Goal: Task Accomplishment & Management: Complete application form

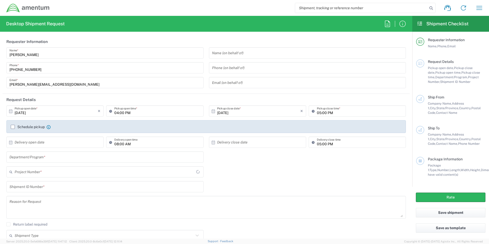
type input "CORP"
click at [230, 52] on input "text" at bounding box center [307, 53] width 191 height 9
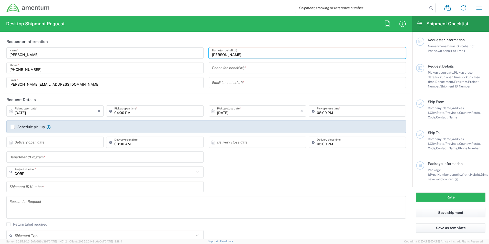
type input "[PERSON_NAME]"
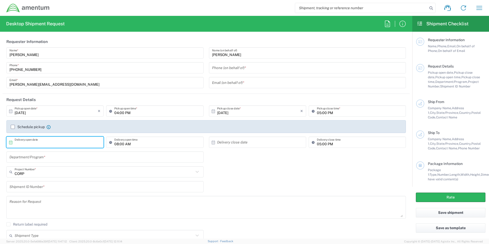
click at [69, 141] on input "text" at bounding box center [56, 142] width 83 height 9
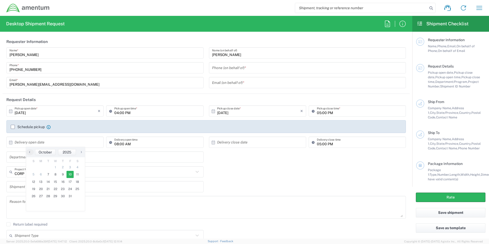
click at [71, 174] on span "10" at bounding box center [69, 174] width 7 height 7
type input "[DATE]"
click at [82, 157] on input "text" at bounding box center [104, 157] width 191 height 9
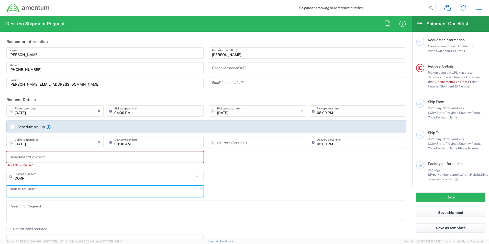
click at [76, 186] on div "Shipment ID Number *" at bounding box center [104, 191] width 197 height 11
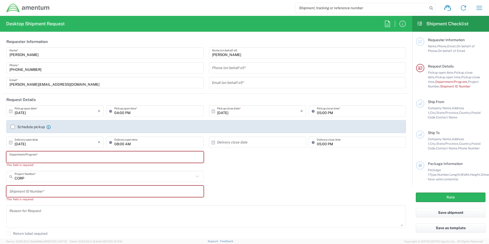
click at [74, 155] on input "text" at bounding box center [104, 157] width 191 height 9
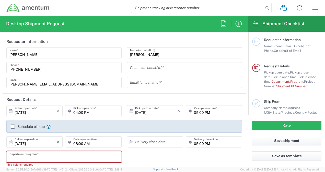
click at [166, 68] on input "tel" at bounding box center [184, 67] width 109 height 9
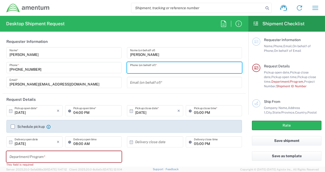
type input "3019443134"
click at [162, 82] on input "text" at bounding box center [184, 82] width 109 height 9
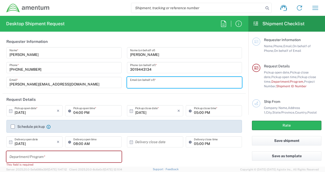
type input "[EMAIL_ADDRESS][DOMAIN_NAME]"
type input "PAE APPLIED TECHNOLOGIES LLC"
type input "[STREET_ADDRESS]"
type input "CHANTILLY"
type input "[US_STATE]"
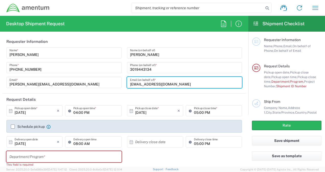
type input "20151-0000"
type input "3019443134"
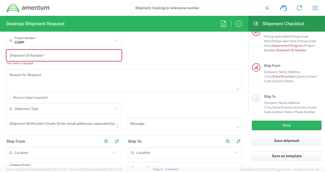
scroll to position [95, 0]
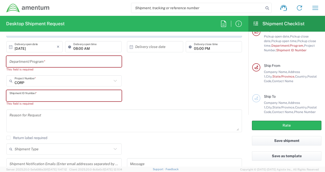
click at [36, 93] on input "text" at bounding box center [63, 96] width 109 height 9
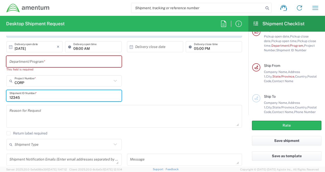
type input "12345"
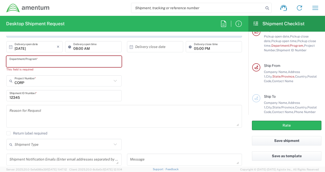
click at [50, 60] on input "text" at bounding box center [63, 61] width 109 height 9
type input "D"
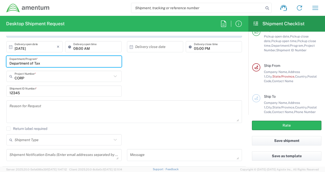
type input "Department of Tax"
click at [44, 109] on textarea at bounding box center [124, 112] width 230 height 20
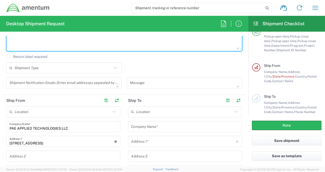
scroll to position [184, 0]
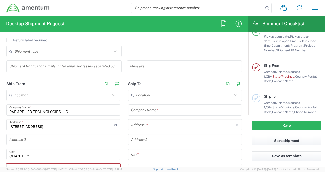
click at [77, 113] on input "PAE APPLIED TECHNOLOGIES LLC" at bounding box center [63, 110] width 108 height 9
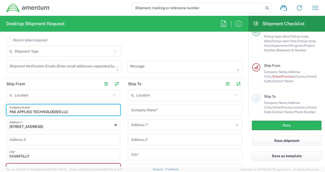
drag, startPoint x: 80, startPoint y: 110, endPoint x: -9, endPoint y: 110, distance: 89.5
click at [0, 110] on html "Shipment request Shipment tracking Shipment estimator Desktop shipment request …" at bounding box center [162, 86] width 325 height 172
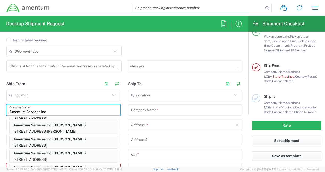
scroll to position [0, 0]
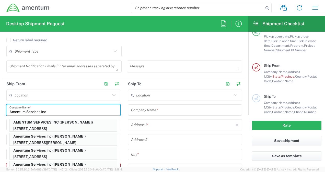
type input "Amentum Services Inc"
click at [65, 92] on input "text" at bounding box center [63, 95] width 96 height 9
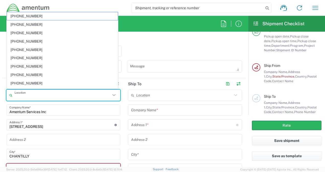
click at [75, 126] on input "[STREET_ADDRESS]" at bounding box center [61, 125] width 105 height 9
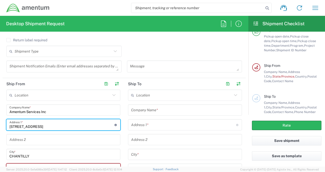
drag, startPoint x: 75, startPoint y: 126, endPoint x: -15, endPoint y: 121, distance: 90.4
click at [0, 121] on html "Shipment request Shipment tracking Shipment estimator Desktop shipment request …" at bounding box center [162, 86] width 325 height 172
type input "[STREET_ADDRESS][PERSON_NAME]"
type input "Ste 300"
type input "VA"
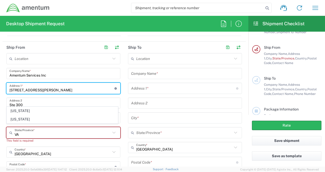
scroll to position [255, 0]
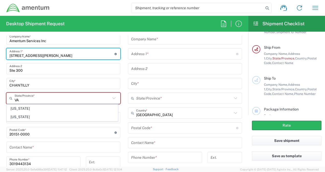
click at [112, 97] on icon at bounding box center [114, 98] width 7 height 7
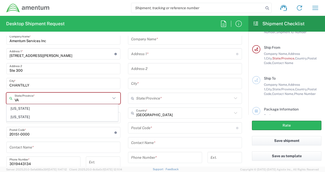
click at [112, 97] on icon at bounding box center [114, 98] width 7 height 7
click at [40, 84] on input "CHANTILLY" at bounding box center [63, 83] width 108 height 9
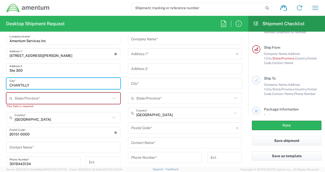
drag, startPoint x: 41, startPoint y: 84, endPoint x: -29, endPoint y: 85, distance: 69.5
click at [0, 85] on html "Shipment request Shipment tracking Shipment estimator Desktop shipment request …" at bounding box center [162, 86] width 325 height 172
type input "g"
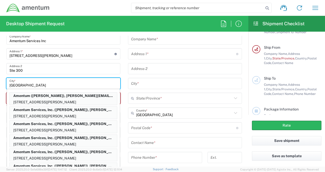
type input "[GEOGRAPHIC_DATA]"
click at [125, 89] on main "Location [PHONE_NUMBER] [PHONE_NUMBER] [PHONE_NUMBER] [PHONE_NUMBER] [PHONE_NUM…" at bounding box center [185, 112] width 122 height 186
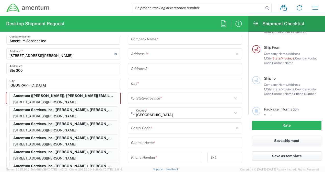
click at [125, 89] on main "Location [PHONE_NUMBER] [PHONE_NUMBER] [PHONE_NUMBER] [PHONE_NUMBER] [PHONE_NUM…" at bounding box center [185, 112] width 122 height 186
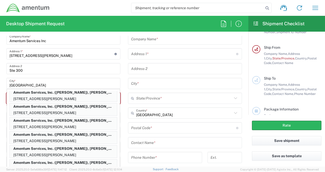
scroll to position [55, 0]
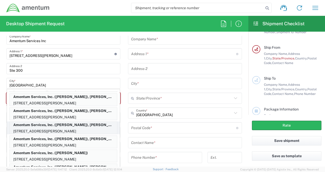
click at [99, 129] on p "[STREET_ADDRESS][PERSON_NAME]" at bounding box center [63, 131] width 107 height 6
type input "Amentum Services, Inc."
type input "[STREET_ADDRESS][PERSON_NAME]"
type input "[US_STATE]"
type input "20876"
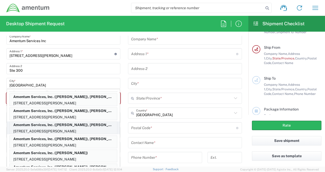
type input "[PERSON_NAME]"
type input "2403577547"
type input "[EMAIL_ADDRESS][PERSON_NAME][DOMAIN_NAME]"
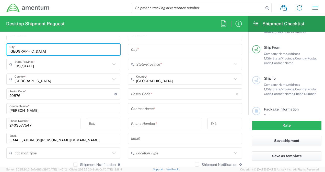
scroll to position [198, 0]
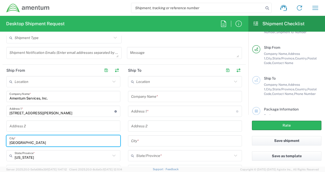
click at [186, 85] on input "text" at bounding box center [184, 81] width 96 height 9
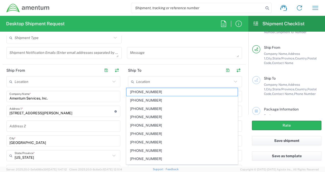
click at [189, 74] on header "Ship To" at bounding box center [185, 71] width 122 height 12
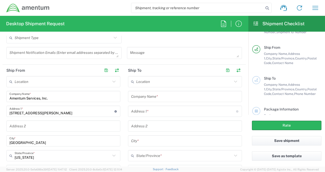
click at [195, 65] on header "Ship To" at bounding box center [185, 71] width 122 height 12
click at [188, 97] on input "text" at bounding box center [185, 96] width 108 height 9
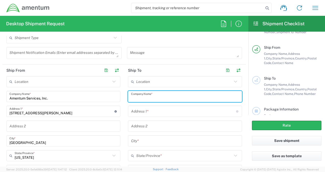
type input "g"
click at [134, 110] on div "Address 1 * For cross streets use street names with '&' or 'and' in between. Fo…" at bounding box center [185, 111] width 114 height 11
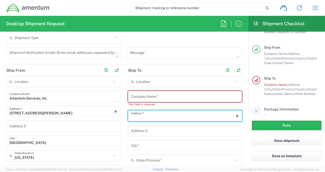
click at [140, 35] on div "Desktop Shipment Request Requester Information [PERSON_NAME] Name * [PHONE_NUMB…" at bounding box center [124, 91] width 248 height 151
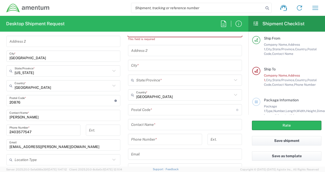
scroll to position [296, 0]
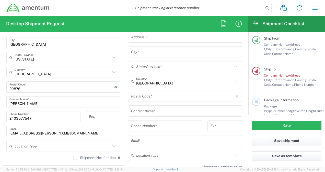
click at [232, 82] on icon at bounding box center [235, 81] width 7 height 7
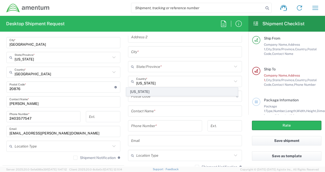
click at [228, 92] on span "[US_STATE]" at bounding box center [182, 92] width 111 height 8
type input "[US_STATE]"
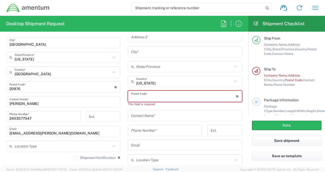
click at [209, 98] on input "undefined" at bounding box center [183, 96] width 105 height 9
click at [250, 62] on main "Requester Information Name, Phone, Email, On behalf of Phone, On behalf of Emai…" at bounding box center [286, 73] width 77 height 83
click at [166, 117] on input "text" at bounding box center [185, 115] width 108 height 9
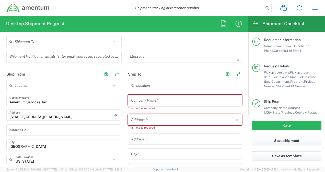
scroll to position [180, 0]
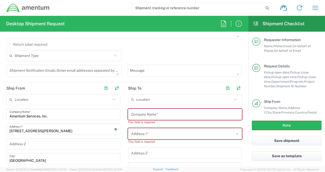
type input "G"
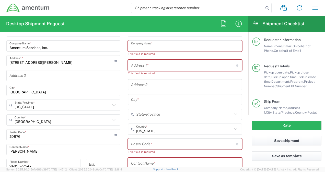
click at [177, 46] on input "text" at bounding box center [185, 46] width 108 height 9
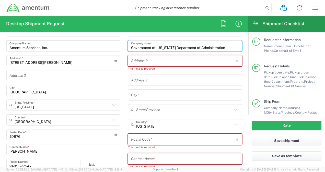
type input "Government of [US_STATE] Department of Administration"
click at [164, 62] on input "text" at bounding box center [183, 60] width 105 height 9
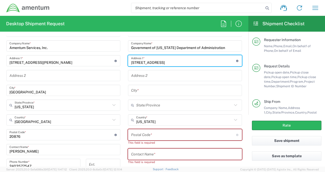
type input "[STREET_ADDRESS]"
click at [165, 69] on div "Location [PHONE_NUMBER] [PHONE_NUMBER] [PHONE_NUMBER] [PHONE_NUMBER] [PHONE_NUM…" at bounding box center [185, 123] width 114 height 195
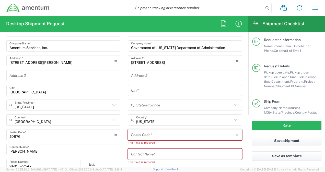
click at [161, 77] on input "text" at bounding box center [185, 75] width 108 height 9
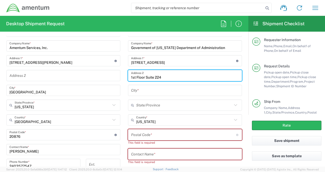
type input "1st Floor Suite 224"
click at [143, 89] on input "text" at bounding box center [185, 90] width 108 height 9
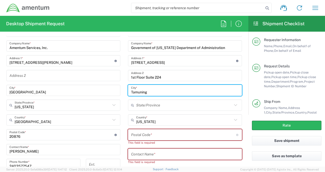
type input "Tamuning"
click at [142, 136] on input "undefined" at bounding box center [183, 135] width 105 height 9
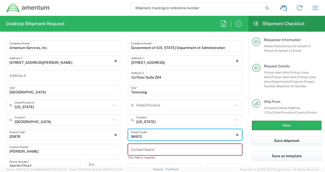
type input "96913"
click at [145, 147] on input "text" at bounding box center [185, 149] width 108 height 9
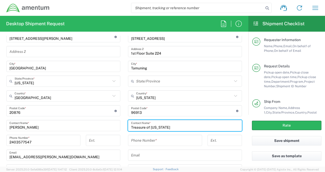
scroll to position [298, 0]
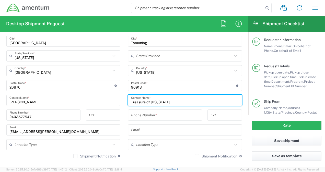
type input "Treasure of [US_STATE]"
click at [177, 118] on input "tel" at bounding box center [165, 115] width 68 height 9
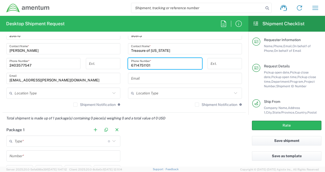
scroll to position [392, 0]
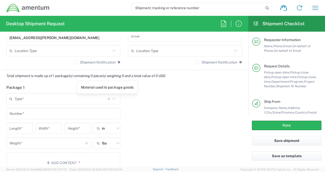
type input "6714751101"
click at [111, 98] on icon at bounding box center [114, 99] width 7 height 7
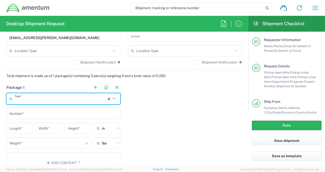
click at [112, 98] on icon at bounding box center [114, 99] width 7 height 7
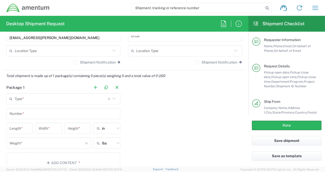
click at [112, 98] on icon at bounding box center [114, 99] width 7 height 7
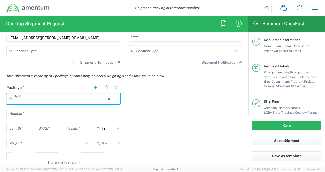
click at [86, 98] on input "text" at bounding box center [61, 99] width 93 height 9
click at [26, 129] on input "number" at bounding box center [19, 128] width 20 height 9
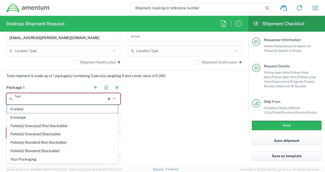
click at [48, 100] on input "text" at bounding box center [61, 99] width 93 height 9
click at [40, 117] on span "Envelope" at bounding box center [62, 118] width 111 height 8
type input "Envelope"
type input "1"
type input "9.5"
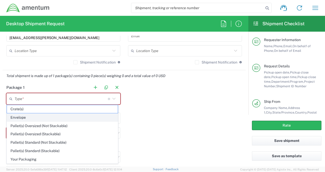
type input "12.5"
type input "0.25"
type input "1"
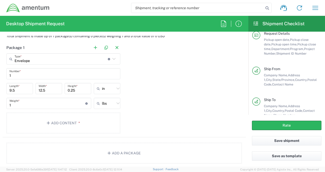
scroll to position [474, 0]
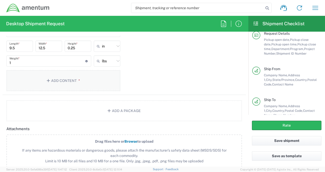
click at [78, 76] on button "Add Content *" at bounding box center [63, 80] width 114 height 21
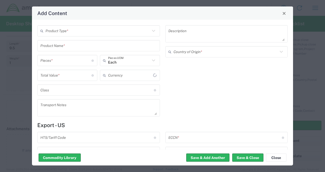
type input "US Dollar"
click at [148, 31] on input "text" at bounding box center [98, 30] width 105 height 9
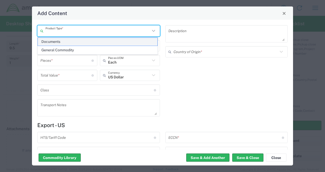
click at [133, 42] on span "Documents" at bounding box center [98, 42] width 120 height 8
type input "Documents"
type input "1"
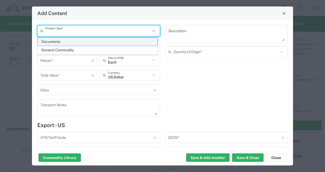
type textarea "Documents"
type input "[GEOGRAPHIC_DATA]"
type input "0000.00.0000"
type input "FTR Exemption"
type input "0000"
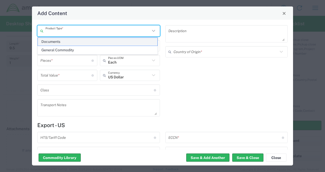
type input "0000.00.0000"
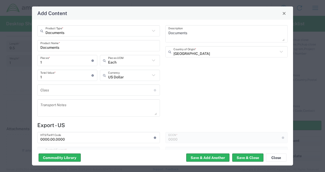
type input "30.37(a)"
click at [238, 160] on button "Save & Close" at bounding box center [247, 158] width 31 height 8
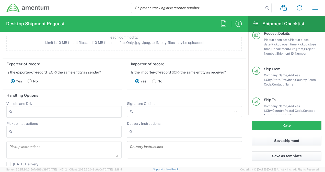
scroll to position [702, 0]
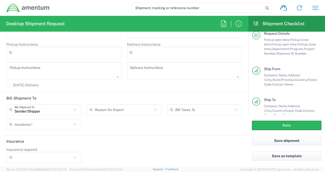
click at [74, 124] on icon at bounding box center [75, 124] width 7 height 7
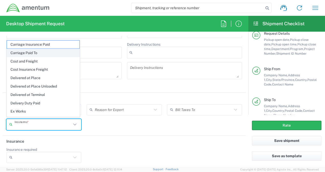
click at [59, 52] on span "Carriage Paid To" at bounding box center [43, 53] width 73 height 8
type input "Recipient Account"
type input "Carriage Paid To"
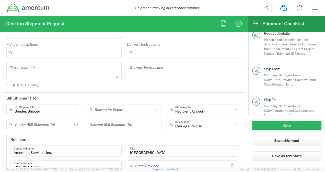
type input "[US_STATE]"
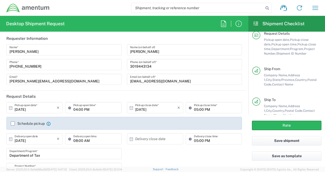
scroll to position [0, 0]
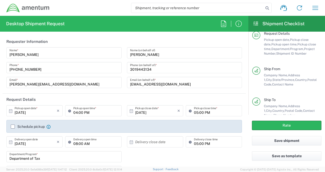
click at [130, 56] on input "[PERSON_NAME]" at bounding box center [184, 53] width 109 height 9
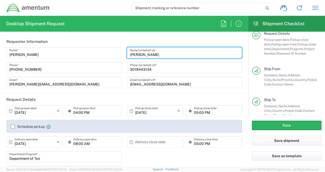
type input "[PERSON_NAME]"
click at [11, 110] on icon at bounding box center [10, 111] width 5 height 5
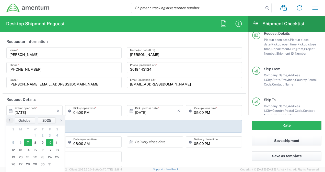
click at [51, 143] on span "10" at bounding box center [49, 142] width 7 height 7
type input "[DATE]"
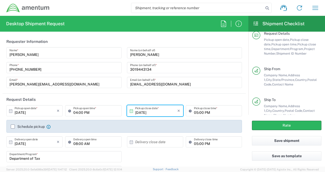
click at [108, 112] on input "04:00 PM" at bounding box center [95, 111] width 45 height 9
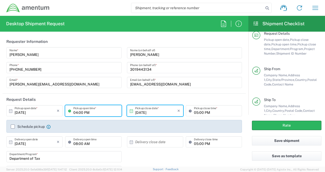
click at [96, 112] on input "04:00 PM" at bounding box center [95, 111] width 45 height 9
type input "0"
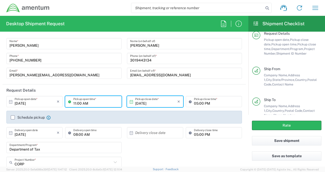
scroll to position [34, 0]
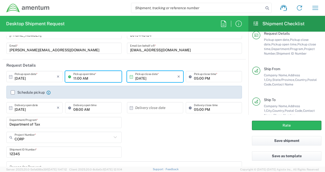
click at [75, 80] on input "11:00 AM" at bounding box center [95, 76] width 45 height 9
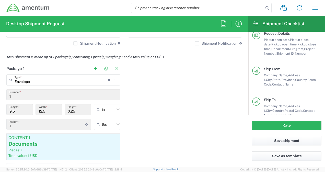
scroll to position [0, 0]
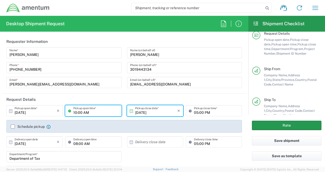
type input "10:00 AM"
click at [284, 125] on button "Rate" at bounding box center [287, 125] width 70 height 9
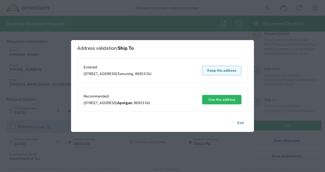
click at [220, 71] on button "Keep this address" at bounding box center [221, 70] width 39 height 9
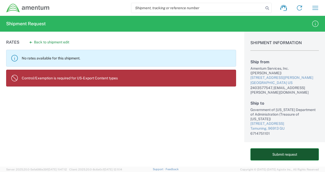
click at [278, 154] on button "Submit request" at bounding box center [285, 155] width 69 height 12
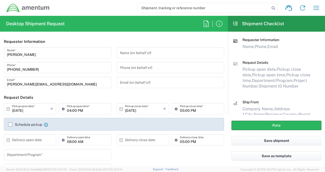
type input "CORP"
click at [275, 156] on button "Save as template" at bounding box center [277, 156] width 90 height 9
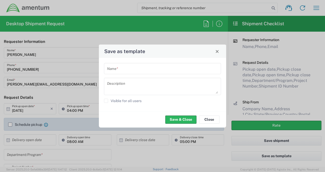
click at [156, 69] on input "text" at bounding box center [162, 68] width 111 height 9
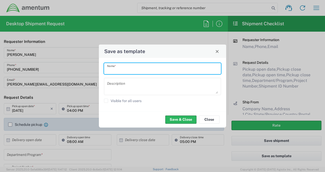
type input "B"
type input "[US_STATE]"
click at [185, 120] on button "Save & Close" at bounding box center [180, 120] width 31 height 8
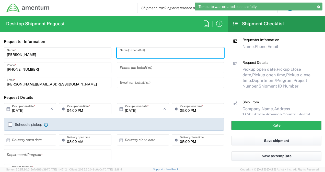
click at [137, 55] on input "text" at bounding box center [170, 53] width 101 height 9
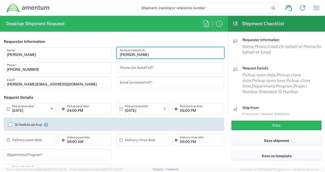
type input "[PERSON_NAME]"
click at [135, 67] on input "tel" at bounding box center [170, 67] width 101 height 9
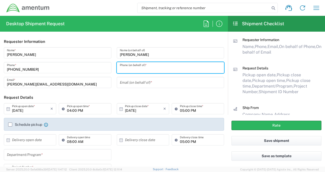
type input "3019443134"
type input "[EMAIL_ADDRESS][DOMAIN_NAME]"
type input "PAE APPLIED TECHNOLOGIES LLC"
type input "[STREET_ADDRESS]"
type input "CHANTILLY"
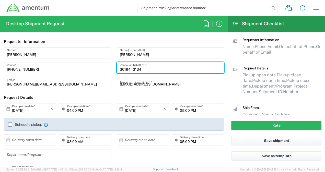
type input "[US_STATE]"
type input "20151-0000"
type input "3019443134"
type input "[EMAIL_ADDRESS][DOMAIN_NAME]"
type input "PAE APPLIED TECHNOLOGIES LLC"
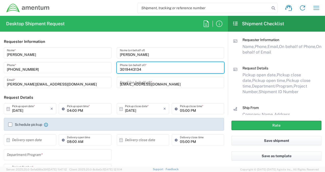
type input "[STREET_ADDRESS]"
type input "CHANTILLY"
type input "[US_STATE]"
type input "20151-0000"
type input "3019443134"
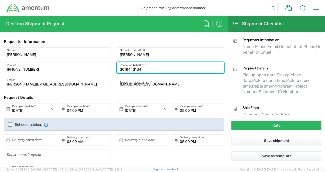
type input "[EMAIL_ADDRESS][DOMAIN_NAME]"
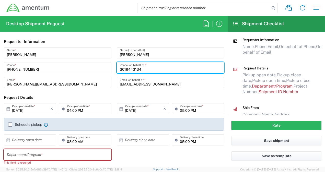
click at [32, 109] on input "[DATE]" at bounding box center [31, 109] width 38 height 9
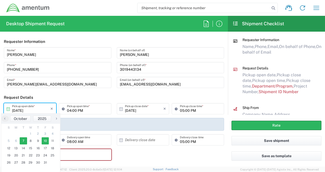
click at [43, 143] on span "10" at bounding box center [45, 141] width 7 height 7
type input "[DATE]"
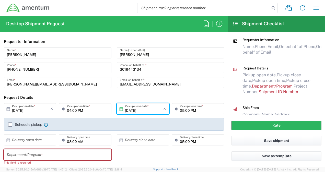
click at [99, 110] on input "04:00 PM" at bounding box center [87, 109] width 41 height 9
click at [97, 109] on input "10:00 PM" at bounding box center [87, 109] width 41 height 9
type input "10:00 AM"
click at [93, 94] on header "Request Details" at bounding box center [114, 98] width 228 height 12
click at [71, 155] on input "text" at bounding box center [57, 155] width 101 height 9
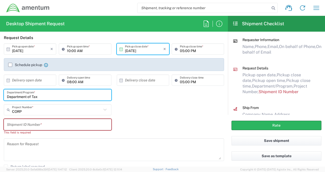
scroll to position [96, 0]
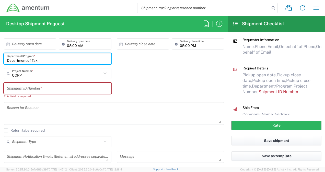
type input "Department of Tax"
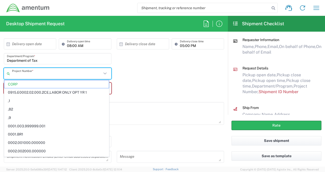
drag, startPoint x: 26, startPoint y: 74, endPoint x: 25, endPoint y: 79, distance: 4.6
click at [25, 79] on div "Project Number *" at bounding box center [58, 73] width 108 height 11
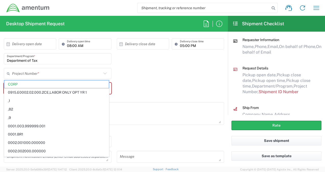
click at [117, 94] on div "Shipment ID Number * This field is required" at bounding box center [114, 92] width 226 height 19
type input "CORP"
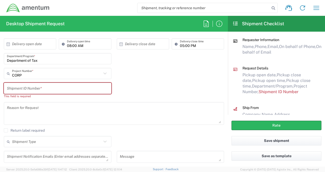
drag, startPoint x: 57, startPoint y: 82, endPoint x: 53, endPoint y: 85, distance: 5.5
click at [55, 83] on agx-dyncorp-extra-request-details "Department of Tax Department/Program * CORP Project Number * CORP 0915.E0002.02…" at bounding box center [114, 77] width 226 height 49
click at [51, 85] on input "text" at bounding box center [57, 88] width 101 height 9
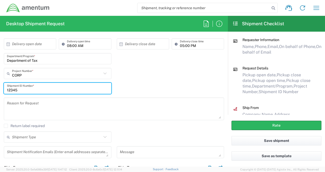
type input "12345"
click at [55, 137] on input "text" at bounding box center [57, 137] width 90 height 9
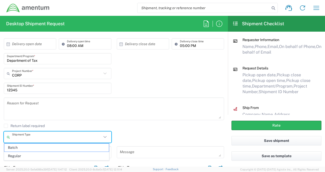
click at [151, 129] on div "Return label required" at bounding box center [114, 128] width 220 height 8
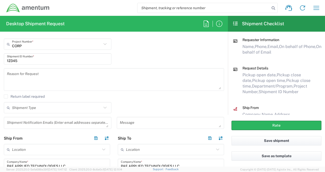
scroll to position [161, 0]
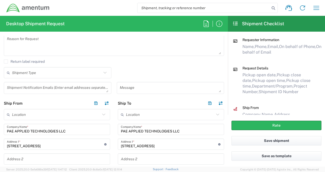
click at [62, 74] on input "text" at bounding box center [57, 73] width 90 height 9
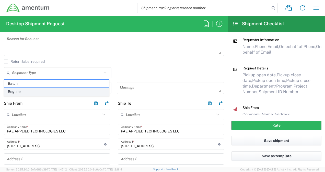
click at [52, 93] on span "Regular" at bounding box center [56, 92] width 105 height 8
type input "Regular"
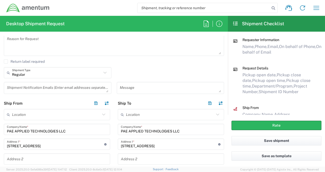
click at [69, 129] on input "PAE APPLIED TECHNOLOGIES LLC" at bounding box center [57, 129] width 100 height 9
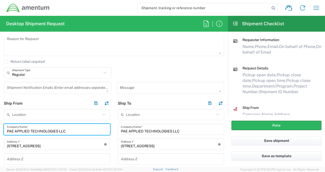
drag, startPoint x: 70, startPoint y: 129, endPoint x: -26, endPoint y: 125, distance: 96.5
click at [0, 125] on html "Shipment request Shipment tracking Shipment estimator Desktop shipment request …" at bounding box center [162, 86] width 325 height 172
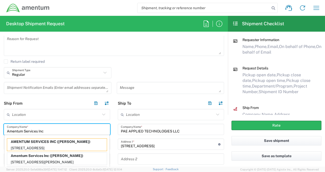
type input "Amentum Services Inc"
click at [157, 71] on div "Regular Shipment Type Batch Regular" at bounding box center [114, 74] width 226 height 15
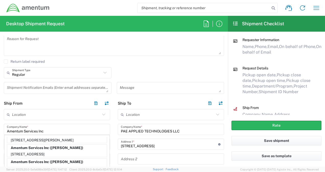
scroll to position [30, 0]
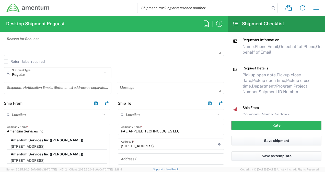
click at [76, 104] on header "Ship From" at bounding box center [57, 104] width 114 height 12
click at [152, 99] on header "Ship To" at bounding box center [171, 104] width 114 height 12
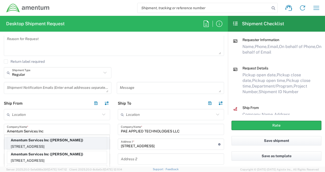
click at [97, 148] on p "[STREET_ADDRESS]" at bounding box center [57, 147] width 100 height 6
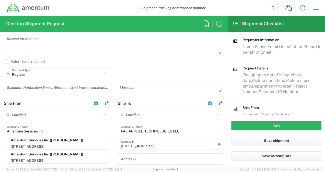
type input "[STREET_ADDRESS]"
type input "[GEOGRAPHIC_DATA]"
type input "[US_STATE]"
type input "17007"
type input "[PERSON_NAME]"
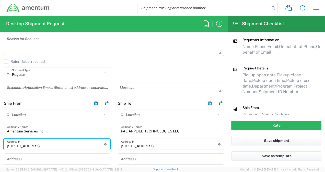
click at [53, 142] on input "[STREET_ADDRESS]" at bounding box center [55, 144] width 97 height 9
drag, startPoint x: 32, startPoint y: 147, endPoint x: -4, endPoint y: 146, distance: 36.1
click at [0, 146] on html "Shipment request Shipment tracking Shipment estimator Desktop shipment request …" at bounding box center [162, 86] width 325 height 172
type input "[STREET_ADDRESS][PERSON_NAME]"
type input "Ste 300"
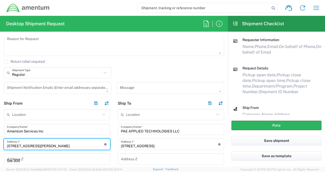
type input "3019443134"
type input "[EMAIL_ADDRESS][DOMAIN_NAME]"
type input "Ste 300"
type input "VA"
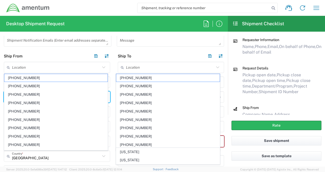
scroll to position [194, 0]
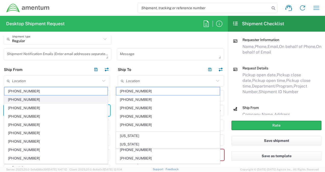
click at [44, 97] on span "[PHONE_NUMBER]" at bounding box center [55, 100] width 103 height 8
type input "[PHONE_NUMBER]"
type input "Amentum Services, Inc"
type input "[STREET_ADDRESS]"
type input "[GEOGRAPHIC_DATA]"
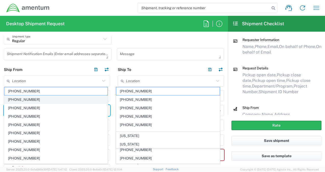
type input "[US_STATE]"
type input "22202"
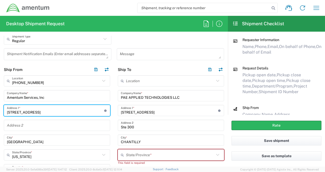
click at [62, 112] on input "[STREET_ADDRESS]" at bounding box center [55, 110] width 97 height 9
click at [62, 81] on input "text" at bounding box center [56, 81] width 88 height 9
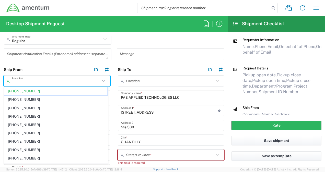
click at [77, 66] on header "Ship From" at bounding box center [57, 70] width 114 height 12
type input "[PHONE_NUMBER]"
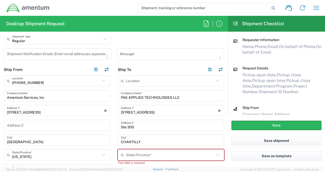
click at [63, 112] on input "[STREET_ADDRESS]" at bounding box center [55, 110] width 97 height 9
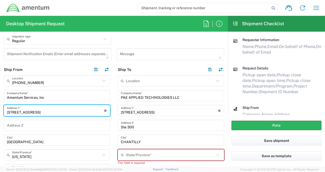
drag, startPoint x: 63, startPoint y: 112, endPoint x: -13, endPoint y: 110, distance: 76.5
click at [0, 110] on html "Shipment request Shipment tracking Shipment estimator Desktop shipment request …" at bounding box center [162, 86] width 325 height 172
type input "[STREET_ADDRESS][PERSON_NAME]"
type input "Ste 300"
type input "3019443100"
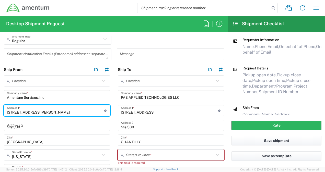
type input "[US_STATE]"
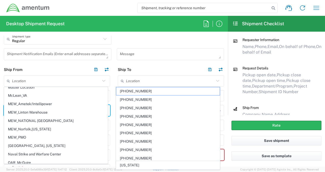
scroll to position [2495, 0]
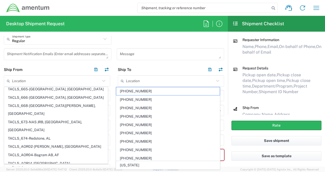
click at [115, 97] on main "Location [PHONE_NUMBER] [PHONE_NUMBER] [PHONE_NUMBER] [PHONE_NUMBER] [PHONE_NUM…" at bounding box center [171, 172] width 114 height 195
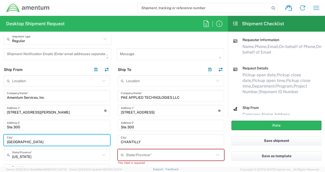
click at [96, 140] on input "[GEOGRAPHIC_DATA]" at bounding box center [57, 140] width 100 height 9
drag, startPoint x: 96, startPoint y: 140, endPoint x: -26, endPoint y: 138, distance: 121.2
click at [0, 138] on html "Shipment request Shipment tracking Shipment estimator Desktop shipment request …" at bounding box center [162, 86] width 325 height 172
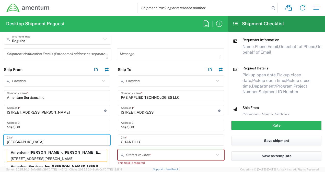
scroll to position [241, 0]
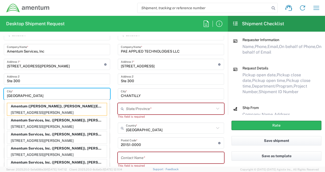
type input "[GEOGRAPHIC_DATA]"
click at [109, 52] on main "Location [PHONE_NUMBER] [PHONE_NUMBER] [PHONE_NUMBER] [PHONE_NUMBER] [PHONE_NUM…" at bounding box center [57, 122] width 114 height 186
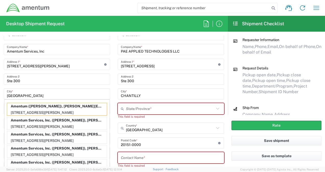
click at [108, 62] on main "Location [PHONE_NUMBER] [PHONE_NUMBER] [PHONE_NUMBER] [PHONE_NUMBER] [PHONE_NUM…" at bounding box center [57, 122] width 114 height 186
click at [110, 116] on main "Location [PHONE_NUMBER] [PHONE_NUMBER] [PHONE_NUMBER] [PHONE_NUMBER] [PHONE_NUM…" at bounding box center [57, 122] width 114 height 186
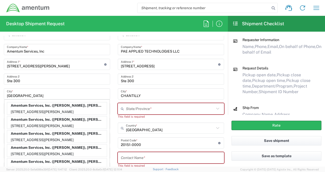
scroll to position [16, 0]
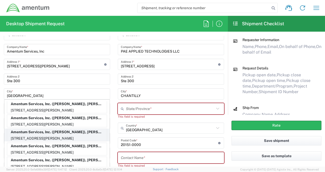
click at [82, 141] on p "[STREET_ADDRESS][PERSON_NAME]" at bounding box center [57, 138] width 100 height 6
type input "Amentum Services, Inc."
type input "[STREET_ADDRESS][PERSON_NAME]"
type input "[US_STATE]"
type input "20876"
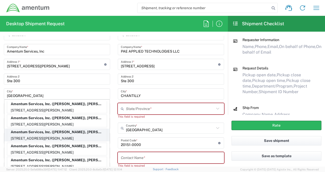
type input "[PERSON_NAME]"
type input "[PHONE_NUMBER]"
type input "[EMAIL_ADDRESS][PERSON_NAME][DOMAIN_NAME]"
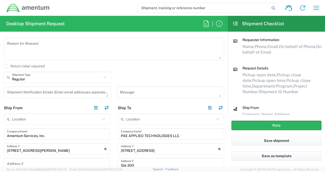
scroll to position [197, 0]
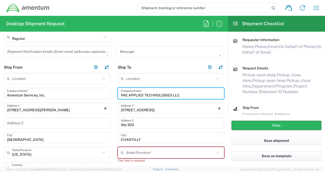
click at [193, 96] on input "PAE APPLIED TECHNOLOGIES LLC" at bounding box center [171, 93] width 100 height 9
drag, startPoint x: 196, startPoint y: 94, endPoint x: 88, endPoint y: 99, distance: 107.5
click at [88, 99] on div "Ship From Location [PHONE_NUMBER] [PHONE_NUMBER] [PHONE_NUMBER] [PHONE_NUMBER] …" at bounding box center [114, 165] width 228 height 207
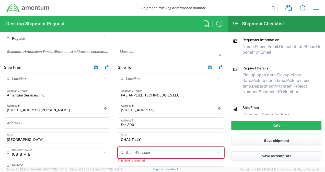
click at [178, 154] on input "text" at bounding box center [170, 153] width 88 height 9
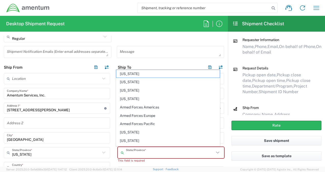
click at [221, 55] on div "Message" at bounding box center [170, 54] width 113 height 16
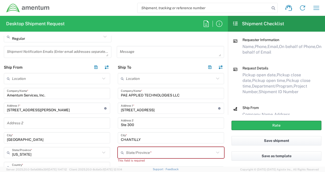
click at [187, 94] on input "PAE APPLIED TECHNOLOGIES LLC" at bounding box center [171, 93] width 100 height 9
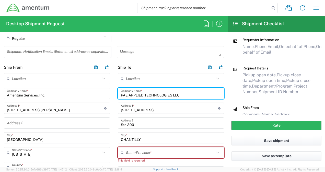
drag, startPoint x: 188, startPoint y: 94, endPoint x: 76, endPoint y: 93, distance: 112.5
click at [76, 93] on div "Ship From Location [PHONE_NUMBER] [PHONE_NUMBER] [PHONE_NUMBER] [PHONE_NUMBER] …" at bounding box center [114, 165] width 228 height 207
type input "CNMI"
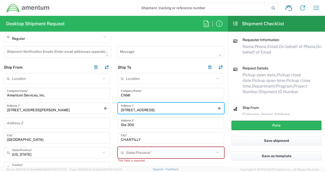
click at [165, 107] on input "[STREET_ADDRESS]" at bounding box center [169, 108] width 97 height 9
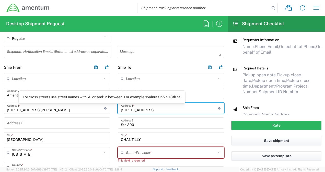
drag, startPoint x: 171, startPoint y: 107, endPoint x: 93, endPoint y: 110, distance: 78.8
click at [93, 110] on div "Ship From Location [PHONE_NUMBER] [PHONE_NUMBER] [PHONE_NUMBER] [PHONE_NUMBER] …" at bounding box center [114, 165] width 228 height 207
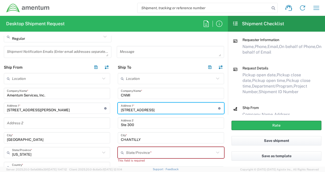
type input "D"
type input "[STREET_ADDRESS]"
click at [140, 123] on input "Ste 300" at bounding box center [171, 123] width 100 height 9
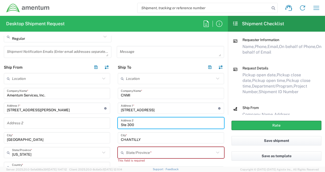
drag, startPoint x: 140, startPoint y: 123, endPoint x: 112, endPoint y: 124, distance: 28.4
click at [112, 124] on div "Ship From Location [PHONE_NUMBER] [PHONE_NUMBER] [PHONE_NUMBER] [PHONE_NUMBER] …" at bounding box center [114, 165] width 228 height 207
click at [146, 137] on input "CHANTILLY" at bounding box center [171, 138] width 100 height 9
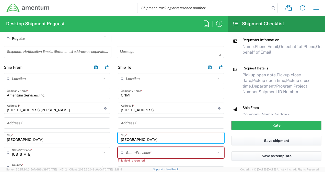
type input "[GEOGRAPHIC_DATA]"
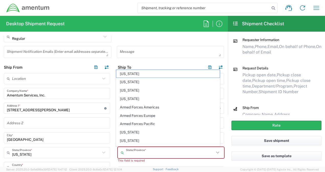
click at [163, 151] on input "text" at bounding box center [170, 153] width 88 height 9
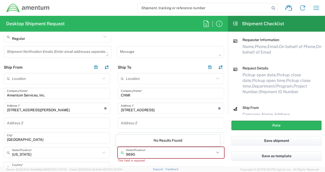
type input "96950"
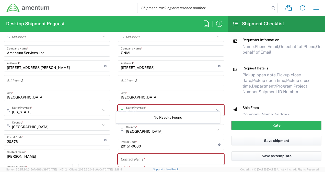
scroll to position [248, 0]
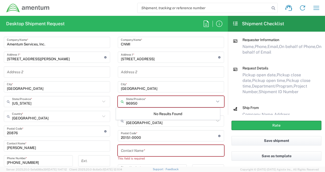
drag, startPoint x: 140, startPoint y: 100, endPoint x: 52, endPoint y: 99, distance: 87.7
click at [52, 99] on div "Ship From Location [PHONE_NUMBER] [PHONE_NUMBER] [PHONE_NUMBER] [PHONE_NUMBER] …" at bounding box center [114, 113] width 228 height 207
type input "N"
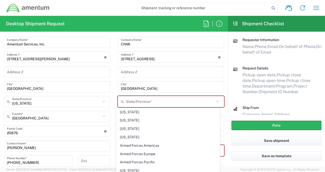
click at [222, 122] on main "Location [PHONE_NUMBER] [PHONE_NUMBER] [PHONE_NUMBER] [PHONE_NUMBER] [PHONE_NUM…" at bounding box center [171, 119] width 114 height 195
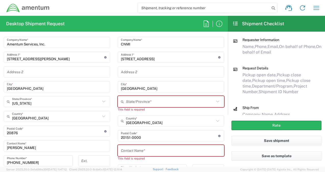
click at [215, 120] on icon at bounding box center [217, 121] width 7 height 7
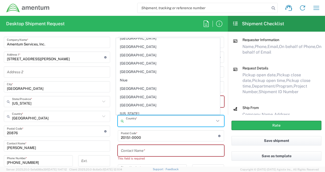
scroll to position [1317, 0]
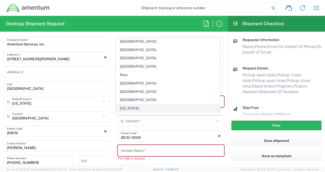
click at [190, 105] on span "[US_STATE]" at bounding box center [167, 109] width 103 height 8
type input "[US_STATE]"
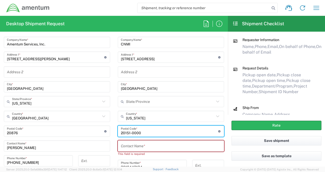
click at [184, 130] on input "undefined" at bounding box center [169, 131] width 97 height 9
type input "2"
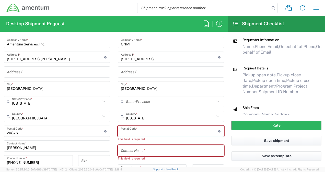
click at [159, 147] on input "text" at bounding box center [171, 150] width 100 height 9
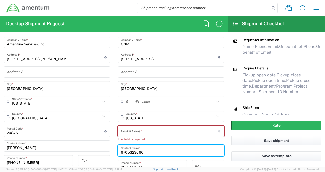
type input "6705323666"
click at [221, 126] on main "Location [PHONE_NUMBER] [PHONE_NUMBER] [PHONE_NUMBER] [PHONE_NUMBER] [PHONE_NUM…" at bounding box center [171, 117] width 114 height 191
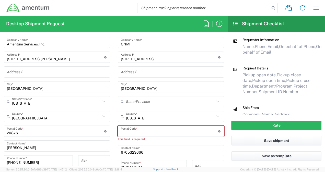
click at [135, 132] on input "undefined" at bounding box center [169, 131] width 97 height 9
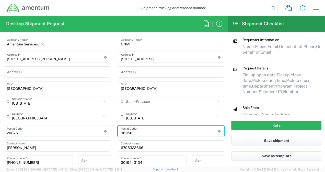
type input "96950"
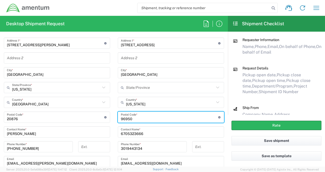
scroll to position [299, 0]
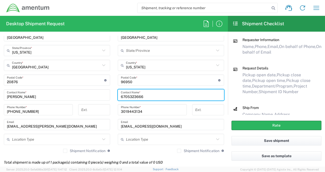
drag, startPoint x: 148, startPoint y: 96, endPoint x: 114, endPoint y: 96, distance: 34.5
click at [114, 96] on main "Location [PHONE_NUMBER] [PHONE_NUMBER] [PHONE_NUMBER] [PHONE_NUMBER] [PHONE_NUM…" at bounding box center [171, 64] width 114 height 186
type input "Department of Finance"
click at [140, 112] on input "3019443134" at bounding box center [152, 110] width 63 height 9
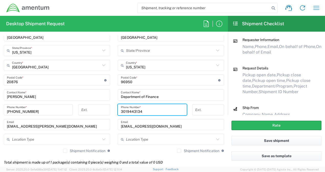
drag, startPoint x: 144, startPoint y: 111, endPoint x: 99, endPoint y: 111, distance: 45.3
click at [99, 111] on div "Ship From Location [PHONE_NUMBER] [PHONE_NUMBER] [PHONE_NUMBER] [PHONE_NUMBER] …" at bounding box center [114, 58] width 228 height 198
type input "[PHONE_NUMBER]"
click at [172, 129] on div "[EMAIL_ADDRESS][DOMAIN_NAME] Email" at bounding box center [171, 124] width 106 height 11
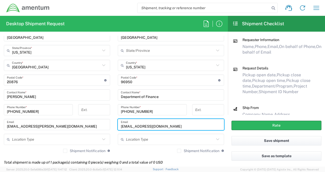
drag, startPoint x: 173, startPoint y: 125, endPoint x: 56, endPoint y: 123, distance: 117.1
click at [56, 123] on div "Ship From Location [PHONE_NUMBER] [PHONE_NUMBER] [PHONE_NUMBER] [PHONE_NUMBER] …" at bounding box center [114, 58] width 228 height 198
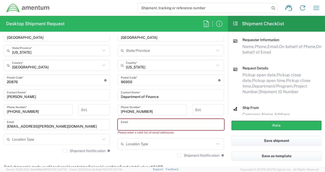
paste input "[EMAIL_ADDRESS][DOMAIN_NAME]"
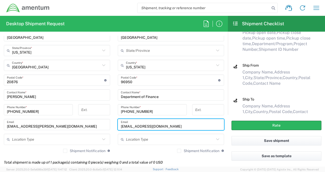
scroll to position [43, 0]
type input "[EMAIL_ADDRESS][DOMAIN_NAME]"
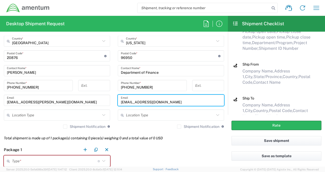
scroll to position [365, 0]
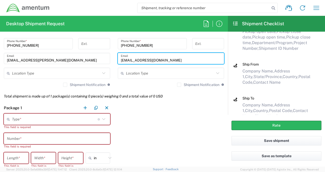
click at [102, 117] on icon at bounding box center [103, 119] width 7 height 7
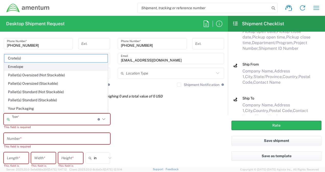
click at [74, 67] on span "Envelope" at bounding box center [55, 67] width 103 height 8
type input "Envelope"
type input "1"
type input "9.5"
type input "12.5"
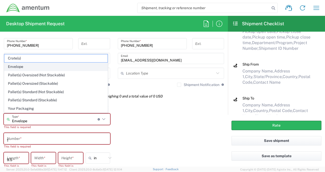
type input "0.25"
type input "1"
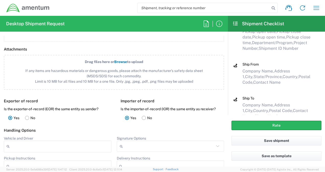
scroll to position [466, 0]
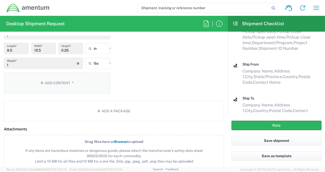
click at [73, 84] on button "Add Content *" at bounding box center [57, 83] width 106 height 21
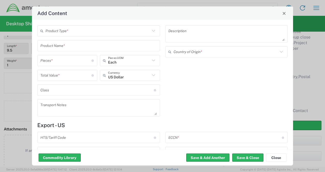
click at [78, 36] on div "Product Type *" at bounding box center [98, 30] width 123 height 11
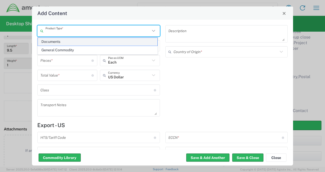
click at [72, 41] on span "Documents" at bounding box center [98, 42] width 120 height 8
type input "Documents"
type input "1"
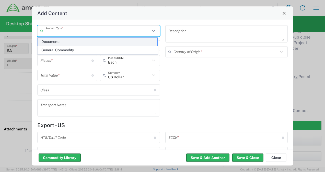
type textarea "Documents"
type input "[GEOGRAPHIC_DATA]"
type input "0000.00.0000"
type input "FTR Exemption"
type input "0000"
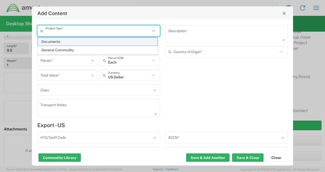
type input "0000.00.0000"
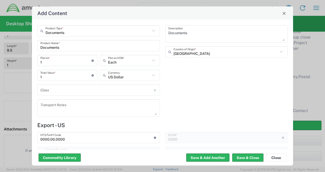
type input "30.37(a)"
click at [242, 157] on button "Save & Close" at bounding box center [247, 158] width 31 height 8
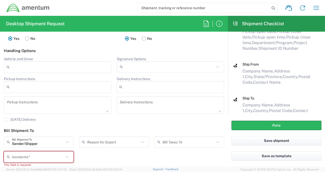
scroll to position [666, 0]
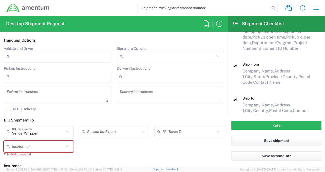
click at [67, 146] on icon at bounding box center [67, 146] width 7 height 7
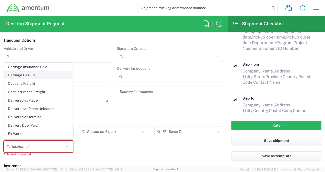
click at [51, 76] on span "Carriage Paid To" at bounding box center [37, 75] width 67 height 8
type input "Recipient Account"
type input "Carriage Paid To"
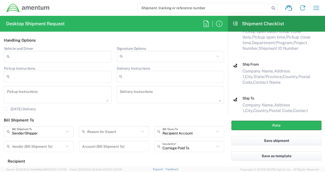
type input "[US_STATE]"
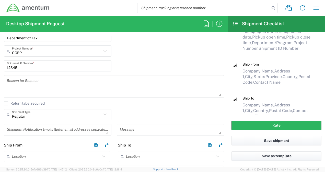
scroll to position [234, 0]
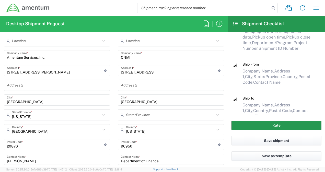
click at [275, 125] on button "Rate" at bounding box center [277, 125] width 90 height 9
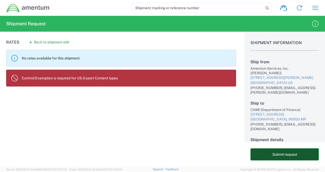
click at [289, 153] on button "Submit request" at bounding box center [285, 155] width 69 height 12
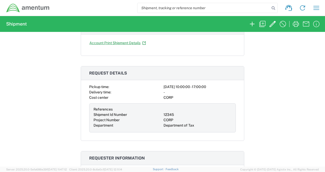
scroll to position [43, 0]
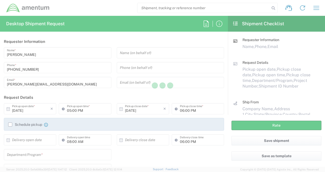
type input "CORP"
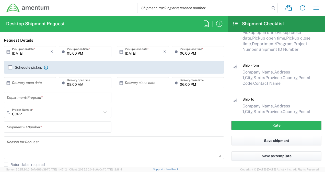
scroll to position [107, 0]
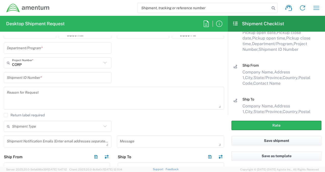
click at [102, 63] on icon at bounding box center [105, 63] width 7 height 7
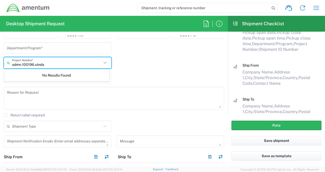
type input "admn.100196.stnda"
click at [103, 63] on icon at bounding box center [104, 63] width 3 height 2
click at [95, 75] on div "No Results Found" at bounding box center [56, 76] width 105 height 12
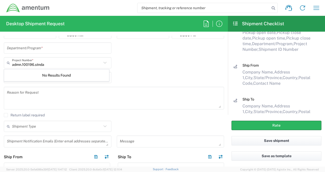
click at [126, 71] on div "admn.100196.stnda Project Number * No Results Found" at bounding box center [114, 64] width 226 height 15
click at [102, 63] on icon at bounding box center [105, 63] width 7 height 7
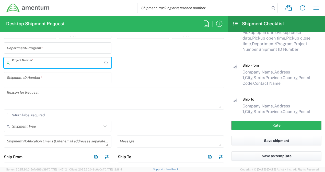
type input "CORP"
click at [103, 62] on icon at bounding box center [104, 63] width 3 height 2
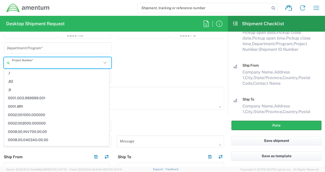
scroll to position [0, 0]
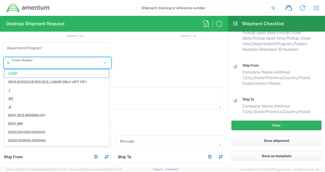
click at [152, 66] on div "Project Number * CORP 0915.E0002.02.000.2CE,LABOR ONLY OPT YR 1 ,1 ,82 ,9 0001.…" at bounding box center [114, 64] width 226 height 15
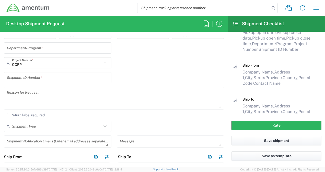
click at [103, 61] on icon at bounding box center [105, 63] width 7 height 7
type input "CORP"
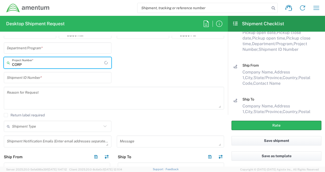
click at [104, 62] on icon at bounding box center [106, 63] width 5 height 8
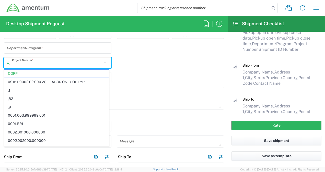
click at [160, 64] on div "Project Number * CORP 0915.E0002.02.000.2CE,LABOR ONLY OPT YR 1 ,1 ,82 ,9 0001.…" at bounding box center [114, 64] width 226 height 15
type input "CORP"
